Goal: Task Accomplishment & Management: Use online tool/utility

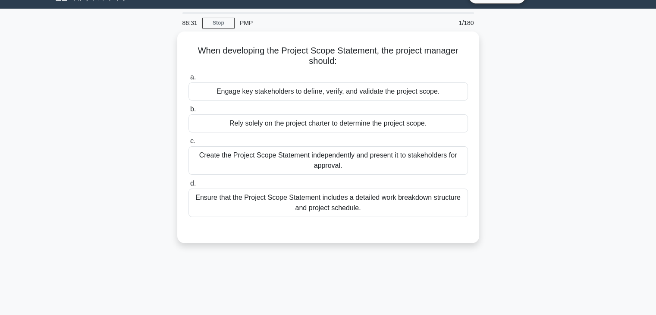
scroll to position [21, 0]
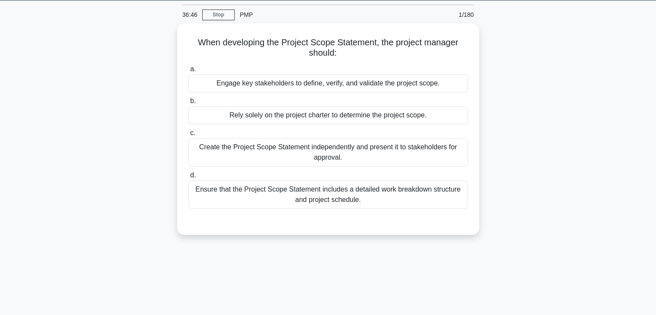
scroll to position [28, 0]
